Goal: Transaction & Acquisition: Subscribe to service/newsletter

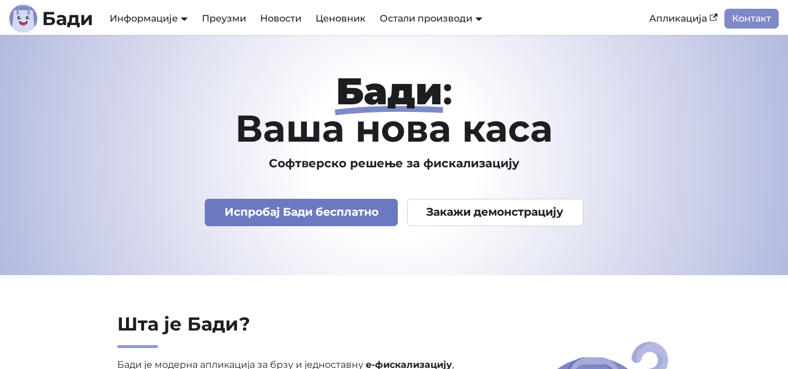
click at [312, 205] on link "Испробај Бади бесплатно" at bounding box center [301, 212] width 193 height 27
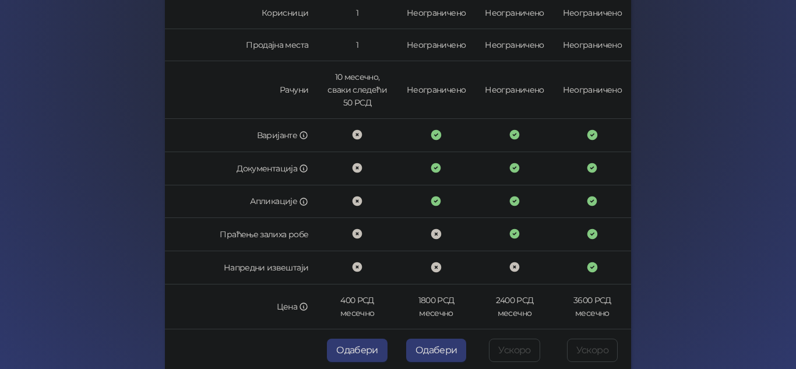
scroll to position [391, 0]
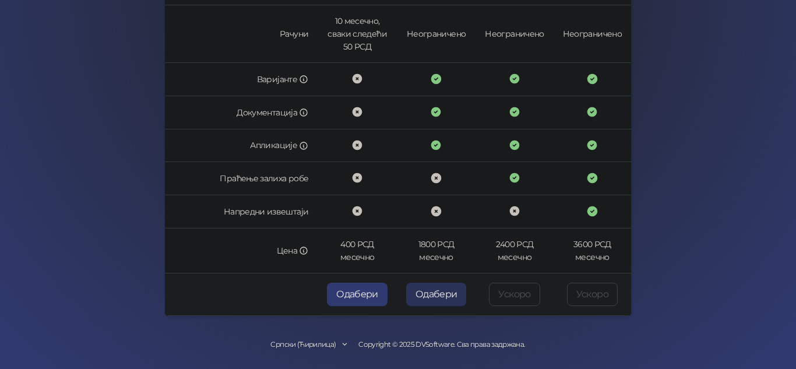
click at [423, 303] on button "Одабери" at bounding box center [436, 294] width 61 height 23
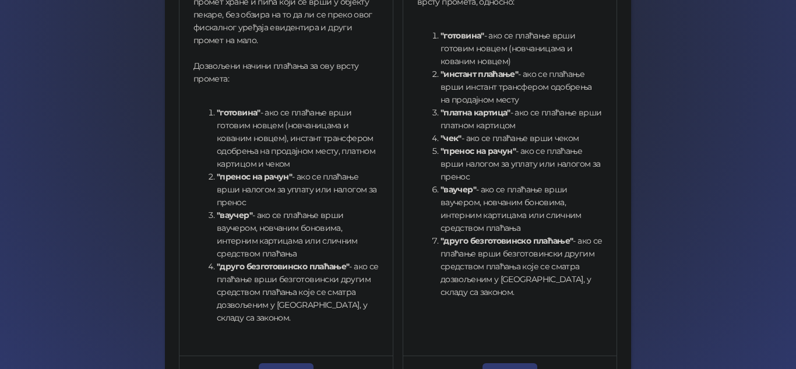
scroll to position [479, 0]
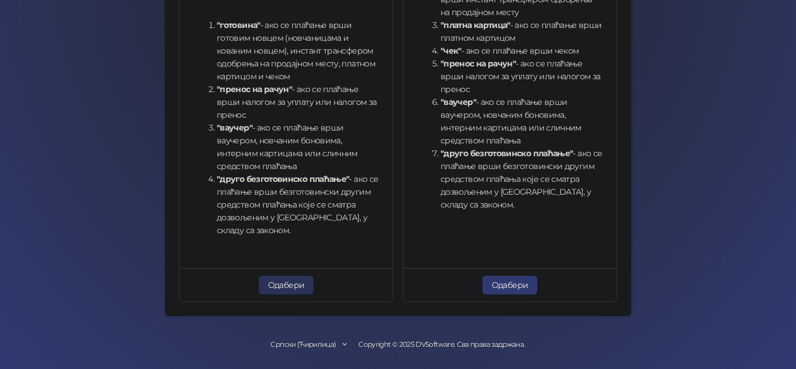
click at [285, 282] on button "Одабери" at bounding box center [286, 285] width 55 height 19
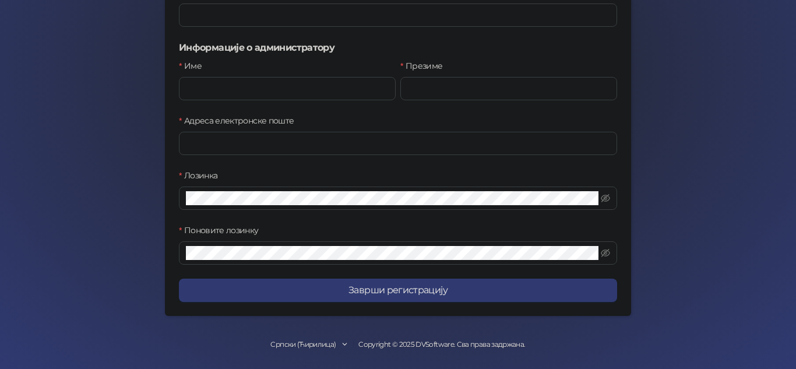
scroll to position [233, 0]
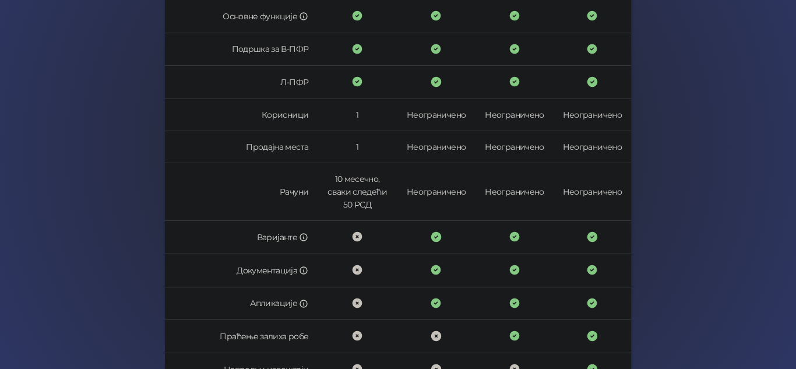
scroll to position [391, 0]
